Goal: Information Seeking & Learning: Check status

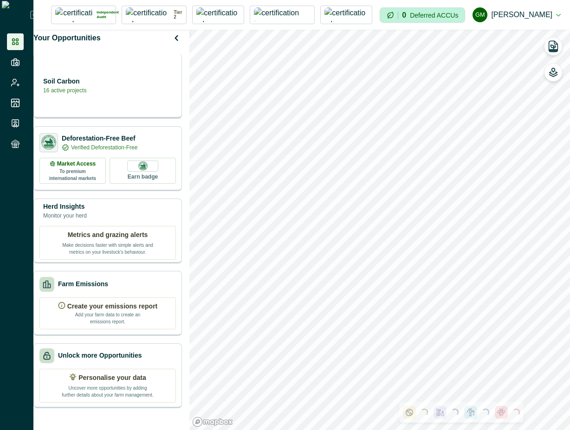
click at [86, 94] on p "16 active projects" at bounding box center [64, 90] width 43 height 8
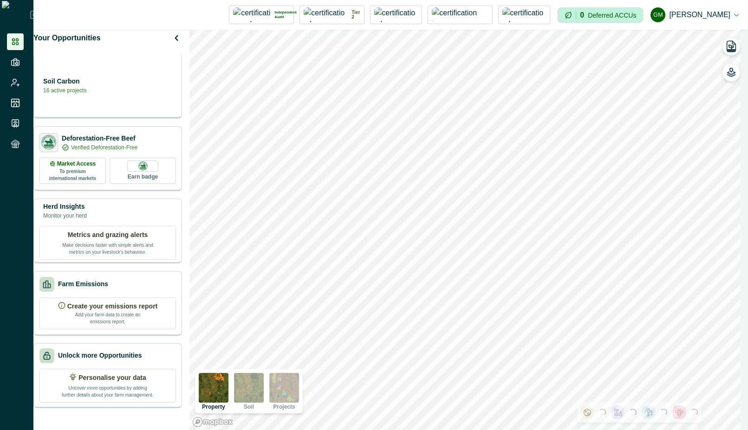
click at [114, 102] on div "Soil Carbon 16 active projects" at bounding box center [107, 86] width 149 height 65
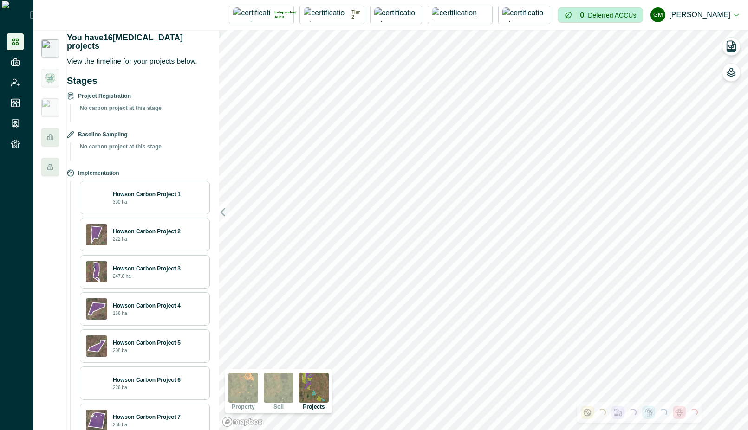
click at [165, 229] on p "Howson Carbon Project 2" at bounding box center [147, 232] width 68 height 8
click at [176, 181] on div "Howson Carbon Project 1 390 ha" at bounding box center [145, 197] width 130 height 33
click at [273, 391] on img at bounding box center [279, 388] width 30 height 30
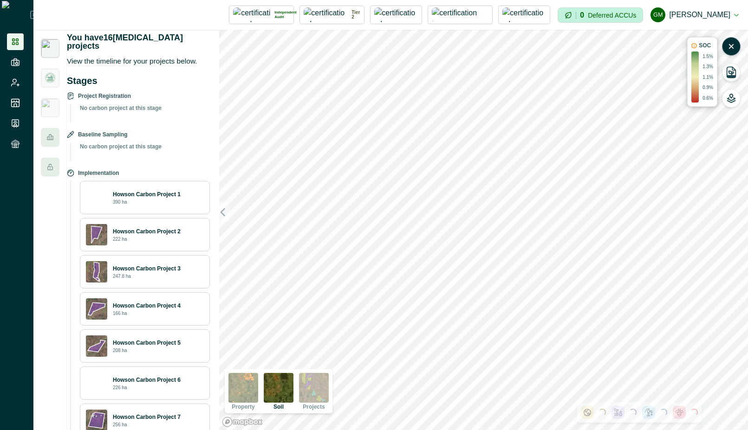
click at [239, 390] on img at bounding box center [243, 388] width 30 height 30
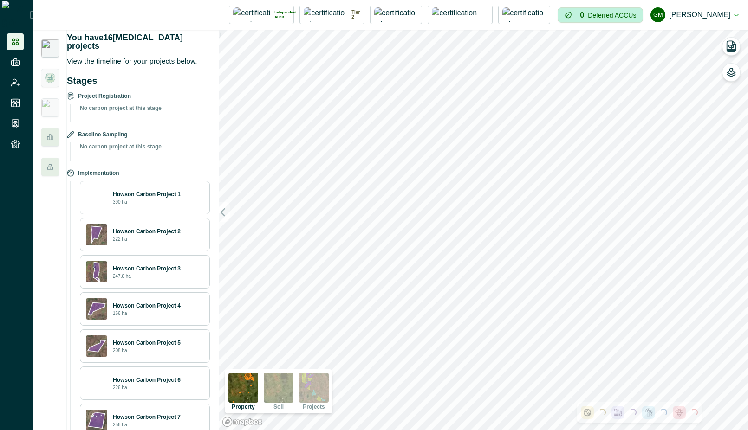
click at [282, 387] on img at bounding box center [279, 388] width 30 height 30
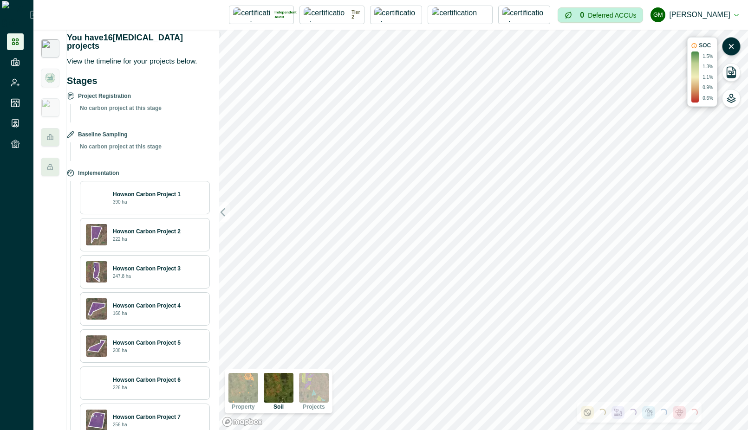
click at [326, 384] on img at bounding box center [314, 388] width 30 height 30
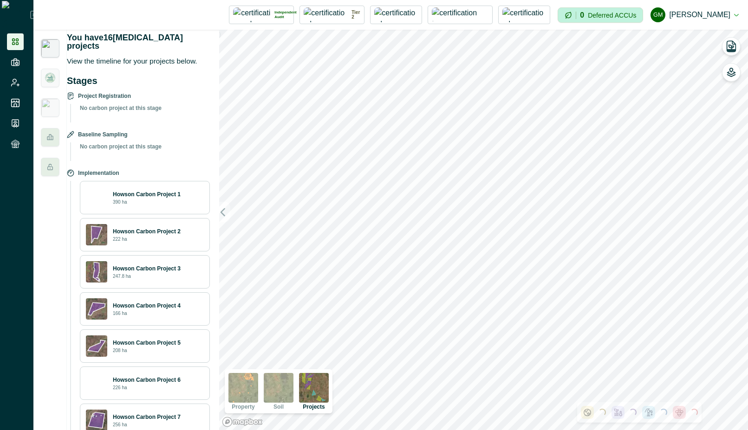
click at [280, 390] on img at bounding box center [279, 388] width 30 height 30
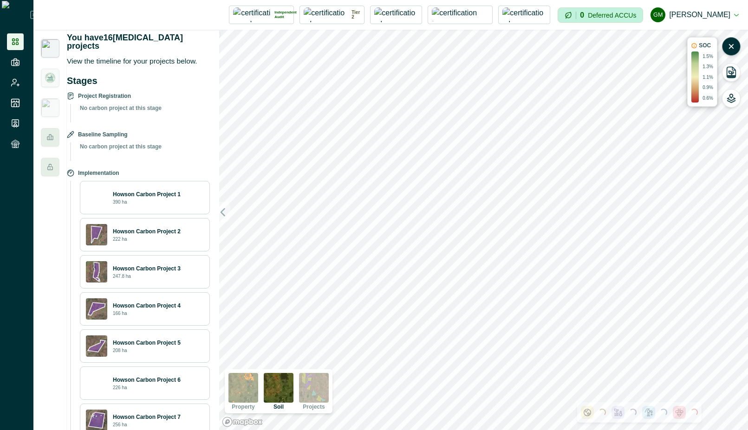
click at [316, 391] on img at bounding box center [314, 388] width 30 height 30
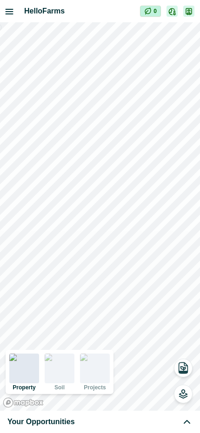
click at [62, 361] on img at bounding box center [60, 356] width 30 height 7
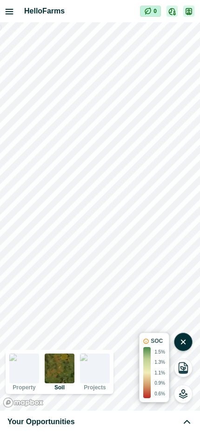
click at [88, 361] on img at bounding box center [95, 356] width 30 height 7
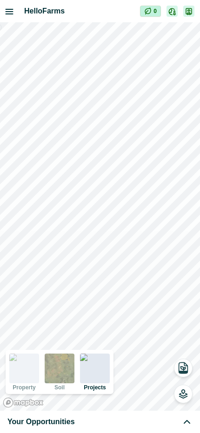
click at [52, 371] on img at bounding box center [60, 368] width 30 height 30
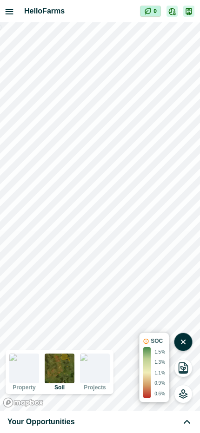
click at [29, 361] on img at bounding box center [24, 356] width 30 height 7
